Goal: Find specific page/section: Find specific page/section

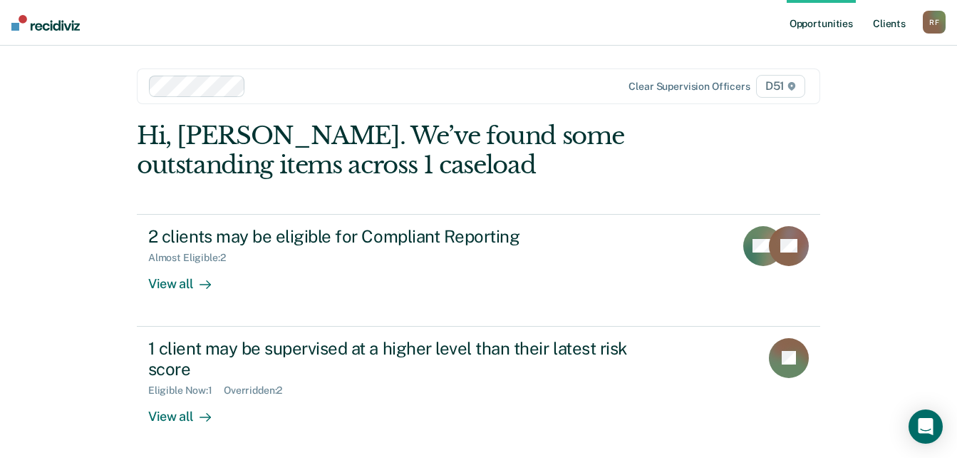
click at [897, 20] on link "Client s" at bounding box center [889, 23] width 38 height 46
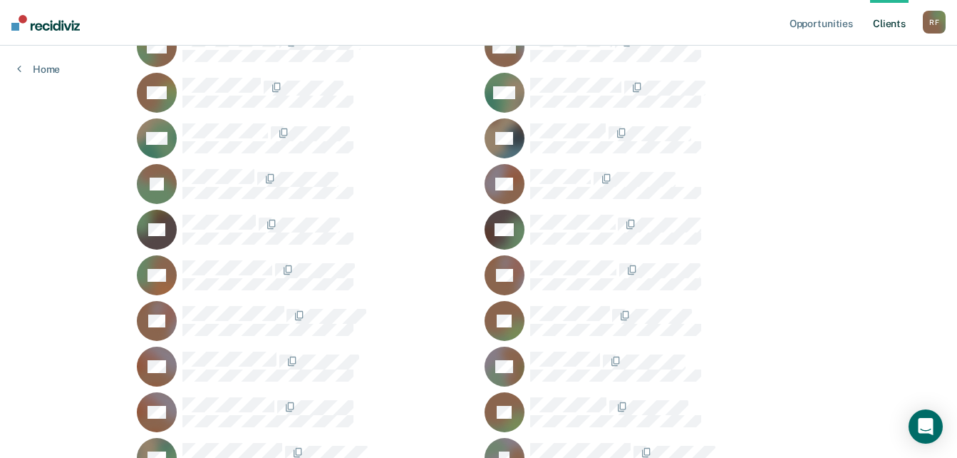
scroll to position [1497, 0]
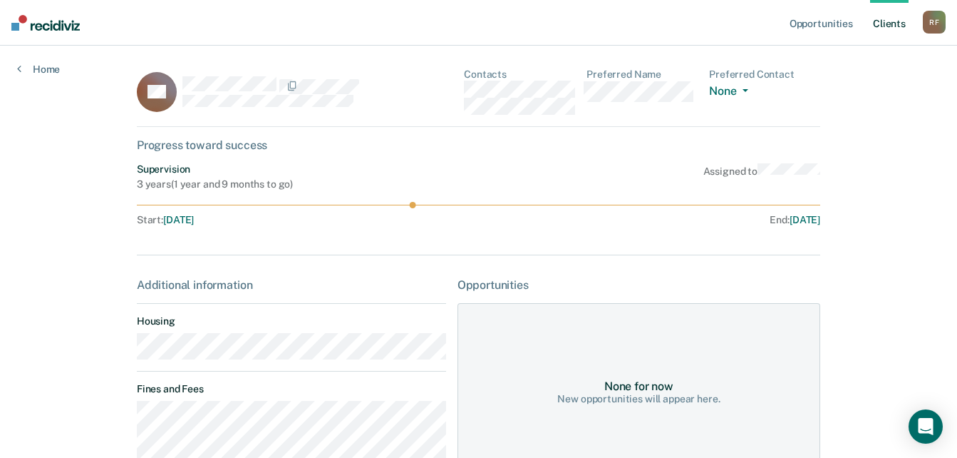
click at [464, 94] on div "DS Contacts Preferred Name Preferred Contact None Call Text Email None" at bounding box center [479, 97] width 684 height 58
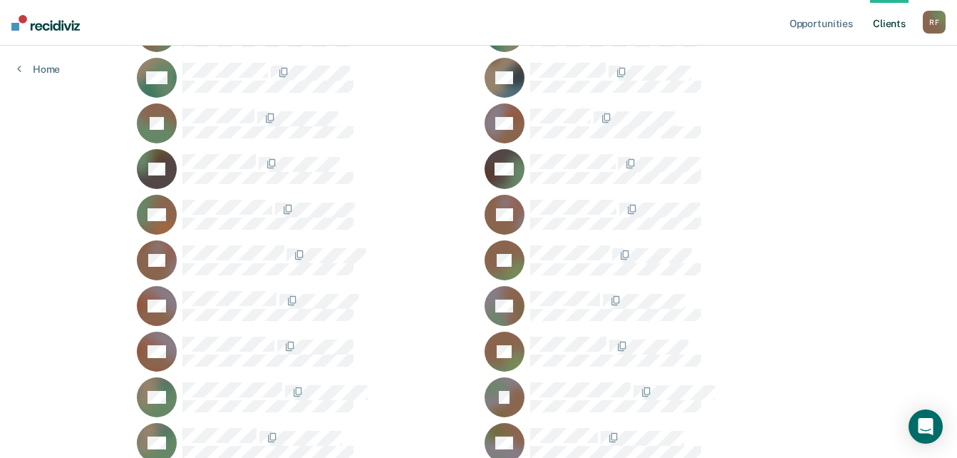
scroll to position [1277, 0]
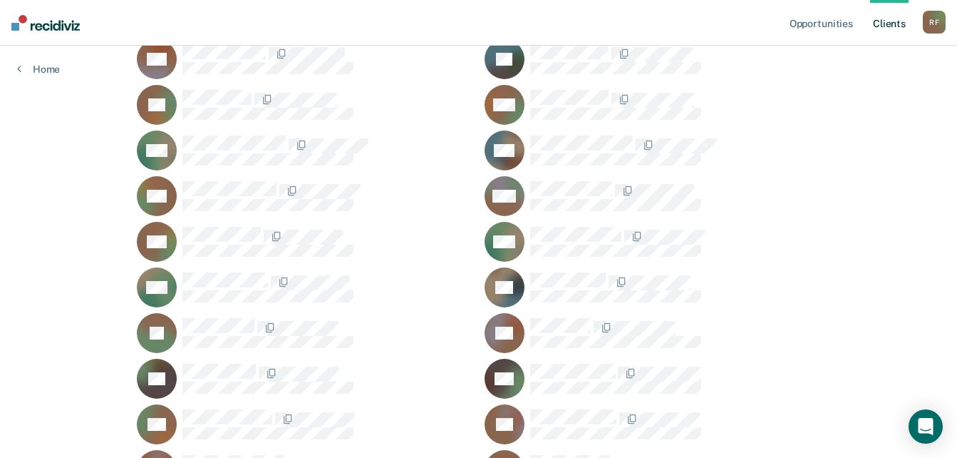
click at [928, 22] on div "R F" at bounding box center [934, 22] width 23 height 23
click at [865, 91] on link "Log Out" at bounding box center [877, 94] width 115 height 12
